Goal: Information Seeking & Learning: Understand process/instructions

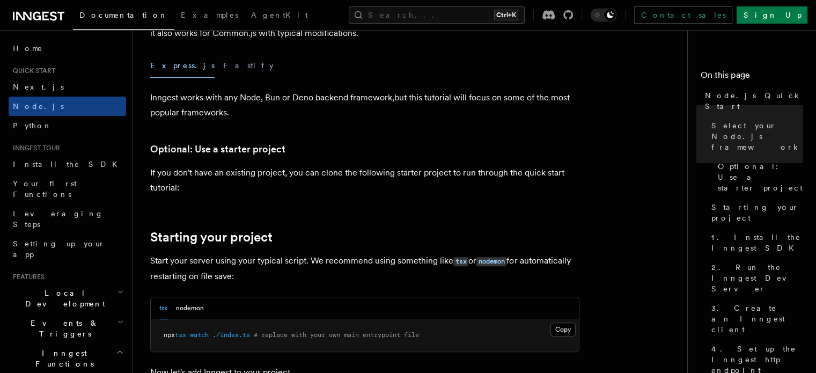
scroll to position [652, 0]
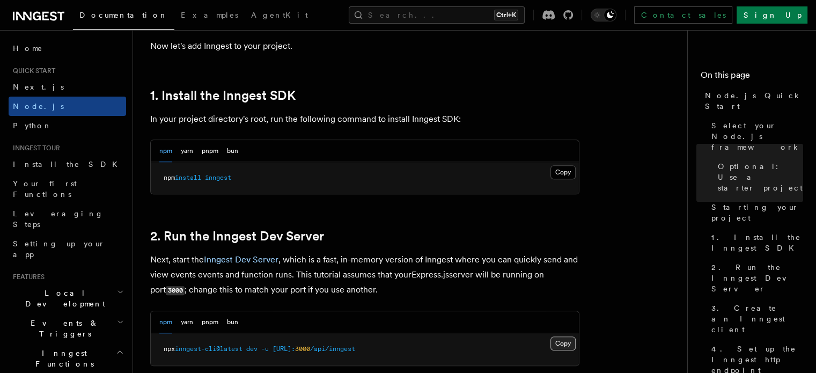
click at [562, 341] on button "Copy Copied" at bounding box center [562, 343] width 25 height 14
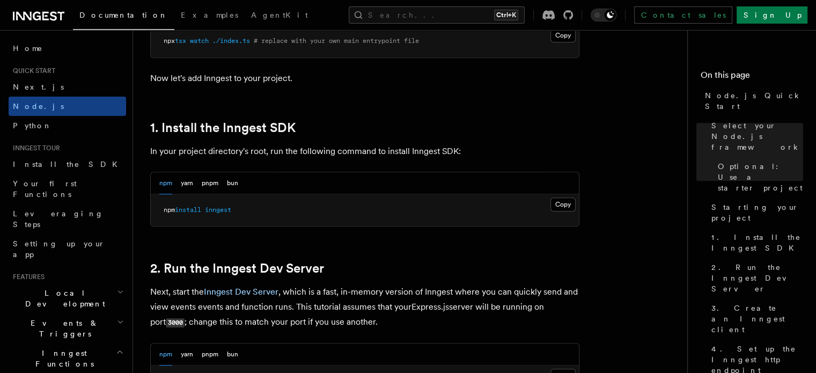
scroll to position [652, 0]
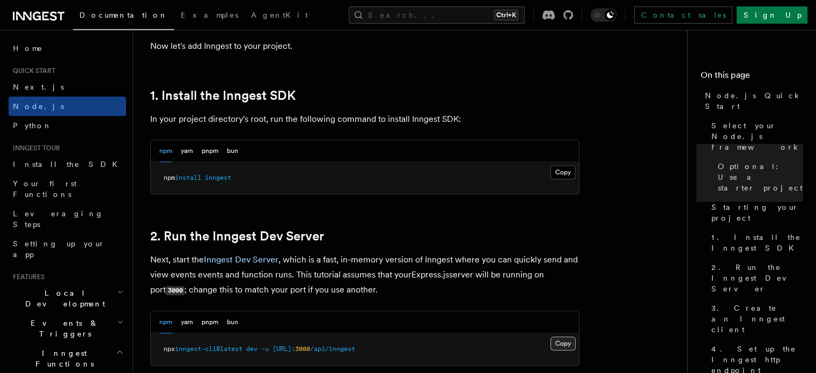
click at [565, 343] on button "Copy Copied" at bounding box center [562, 343] width 25 height 14
